Goal: Check status: Check status

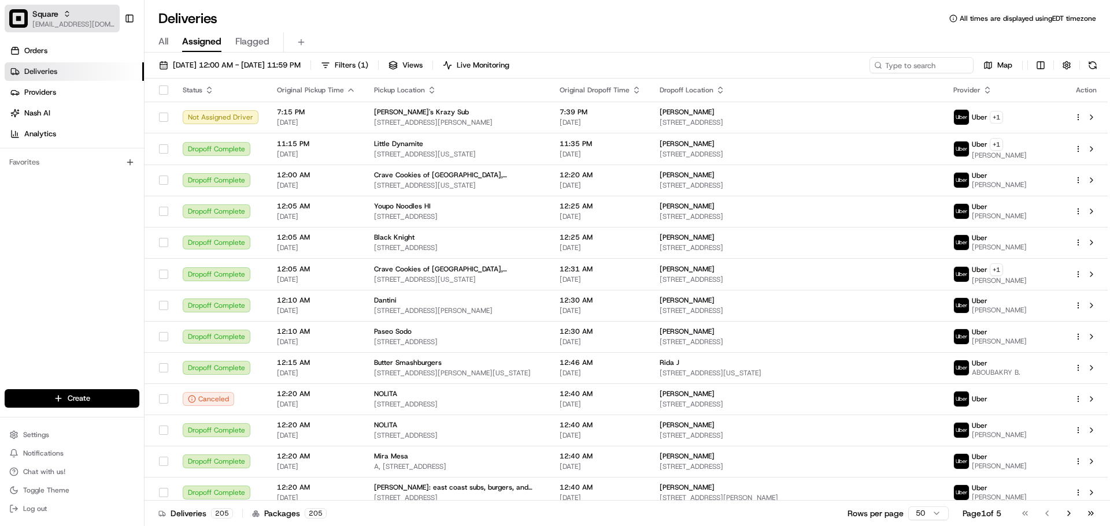
click at [61, 23] on span "[EMAIL_ADDRESS][DOMAIN_NAME]" at bounding box center [73, 24] width 83 height 9
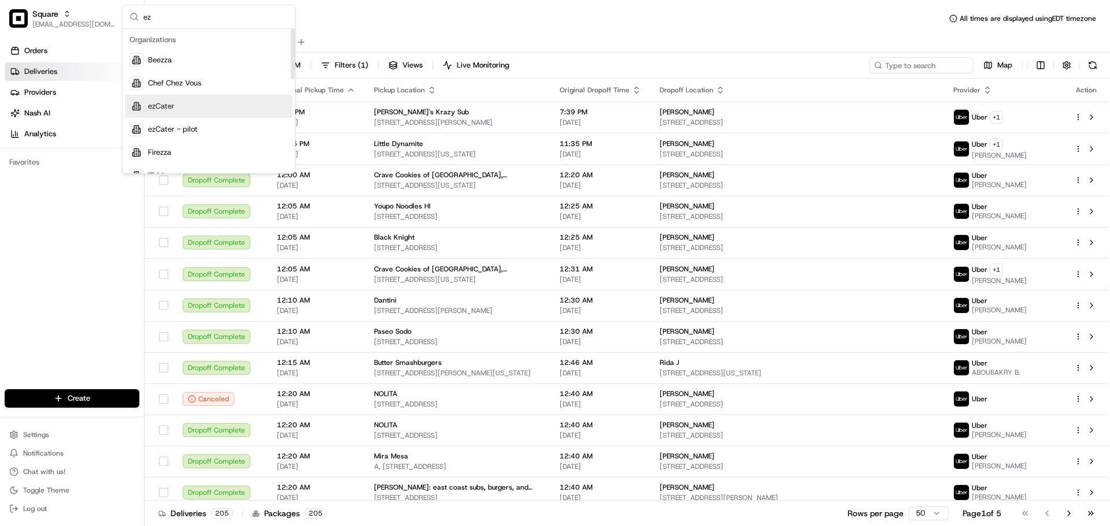
type input "ez"
click at [195, 106] on div "ezCater" at bounding box center [209, 106] width 168 height 23
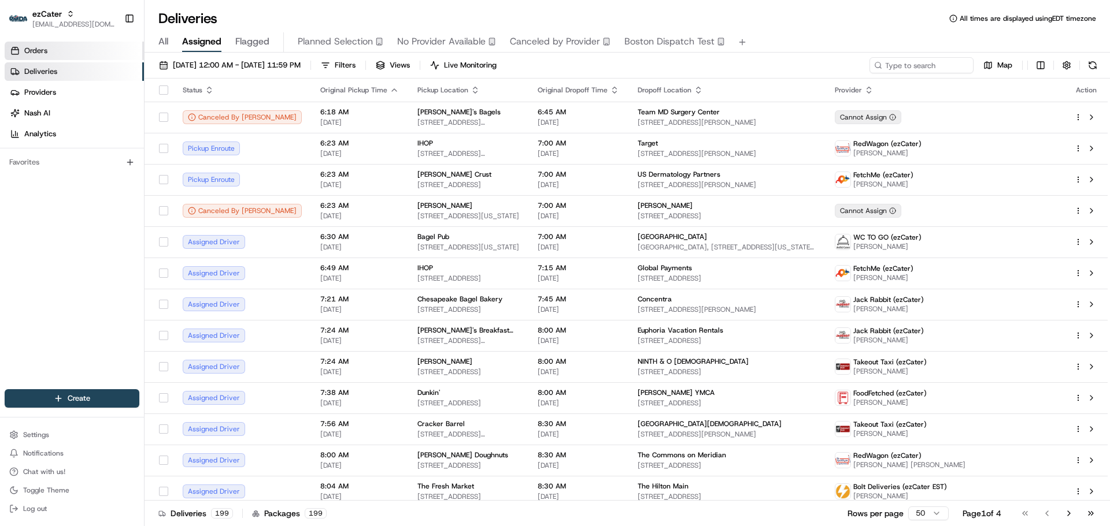
click at [92, 53] on link "Orders" at bounding box center [74, 51] width 139 height 18
